Goal: Task Accomplishment & Management: Manage account settings

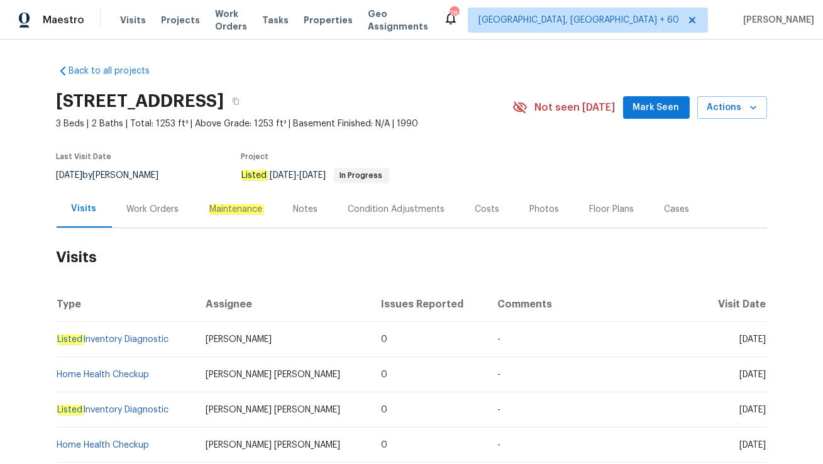
scroll to position [42, 0]
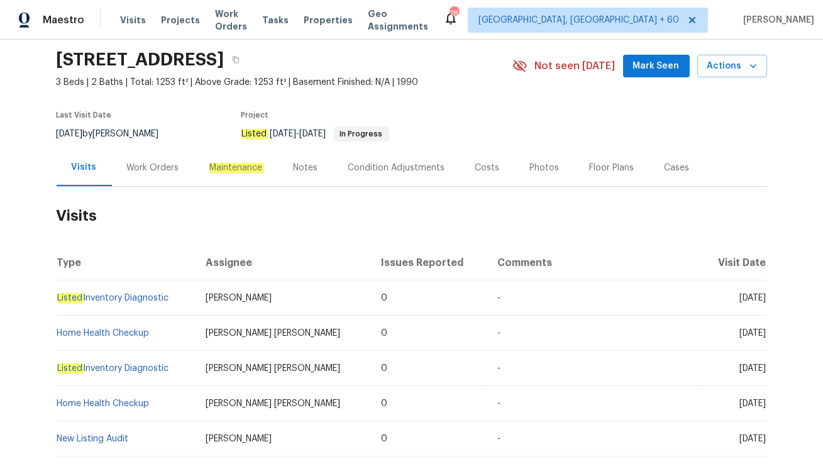
click at [143, 167] on div "Work Orders" at bounding box center [153, 168] width 52 height 13
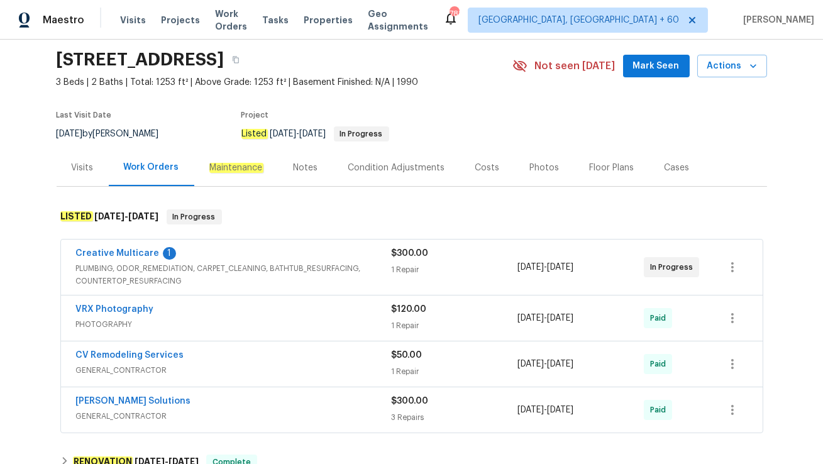
scroll to position [111, 0]
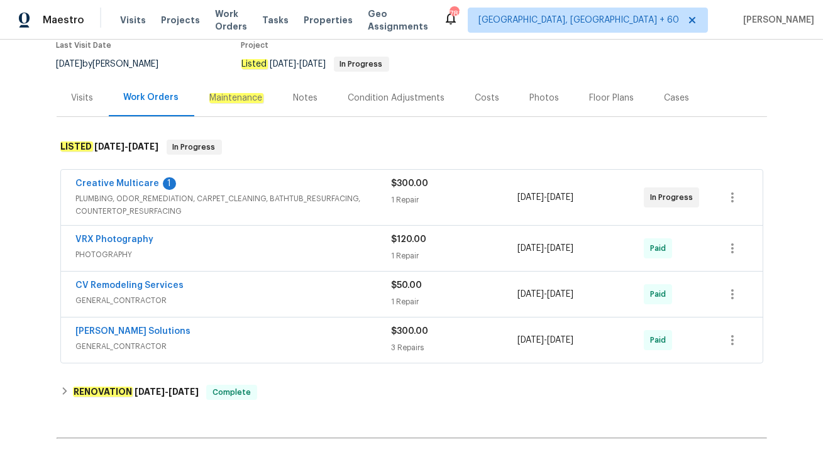
click at [245, 177] on div "Creative Multicare 1" at bounding box center [234, 184] width 316 height 15
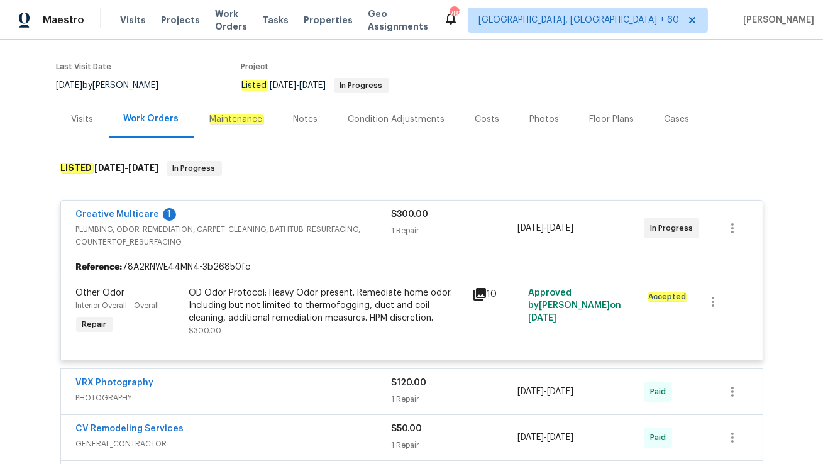
scroll to position [25, 0]
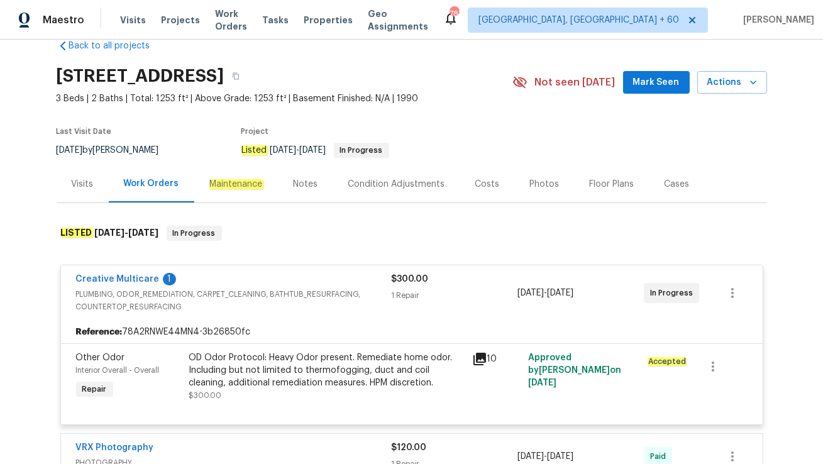
click at [89, 198] on div "Visits" at bounding box center [83, 183] width 52 height 37
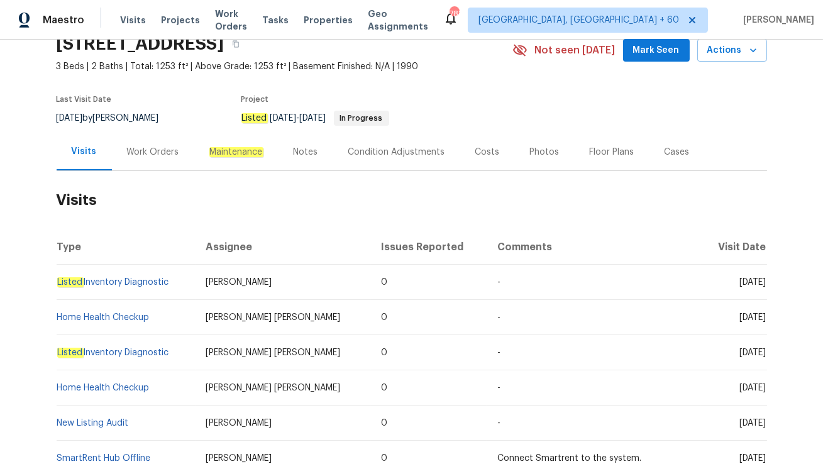
scroll to position [63, 0]
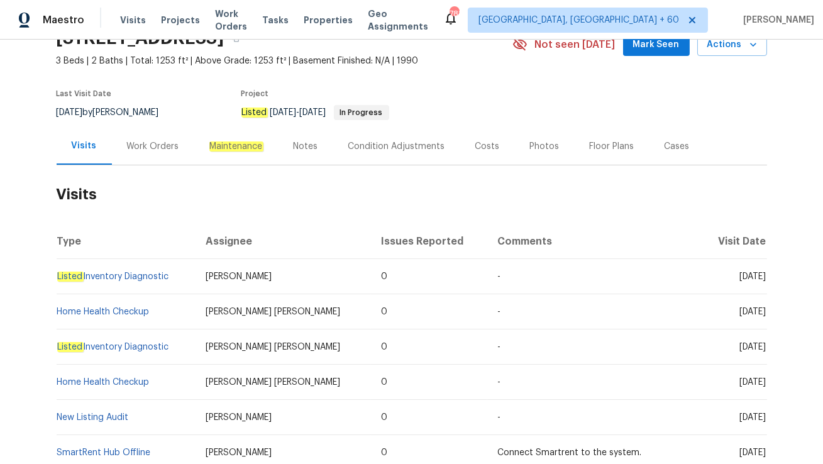
click at [169, 147] on div "Work Orders" at bounding box center [153, 146] width 52 height 13
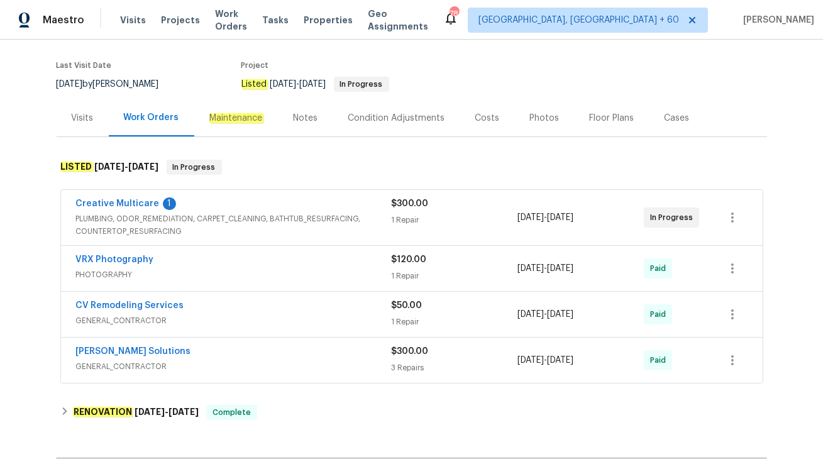
scroll to position [97, 0]
